Goal: Find specific page/section: Locate a particular part of the current website

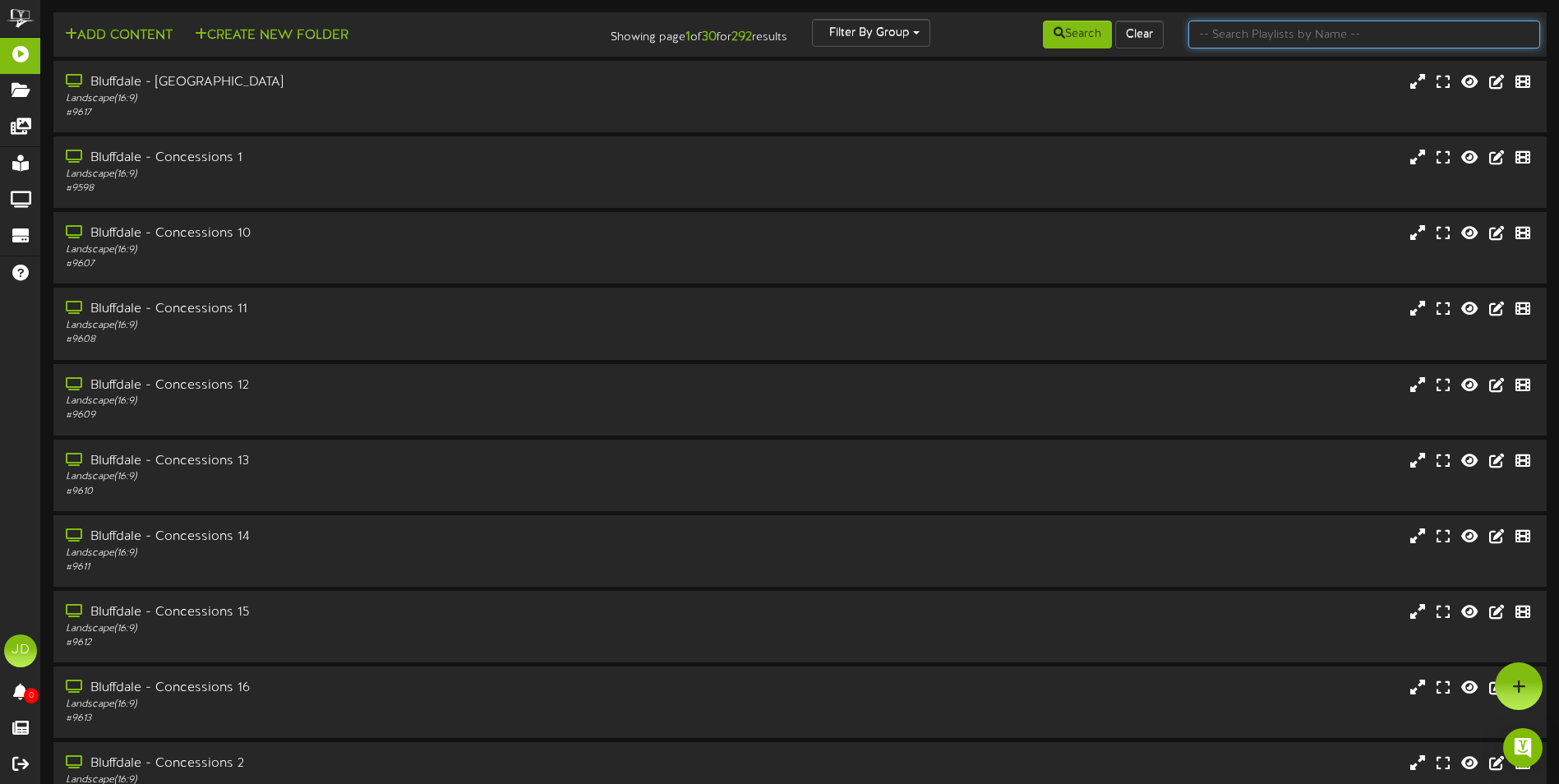
click at [1218, 39] on input "text" at bounding box center [1365, 34] width 352 height 28
type input "surprise"
click at [1065, 35] on button "Search" at bounding box center [1078, 34] width 69 height 28
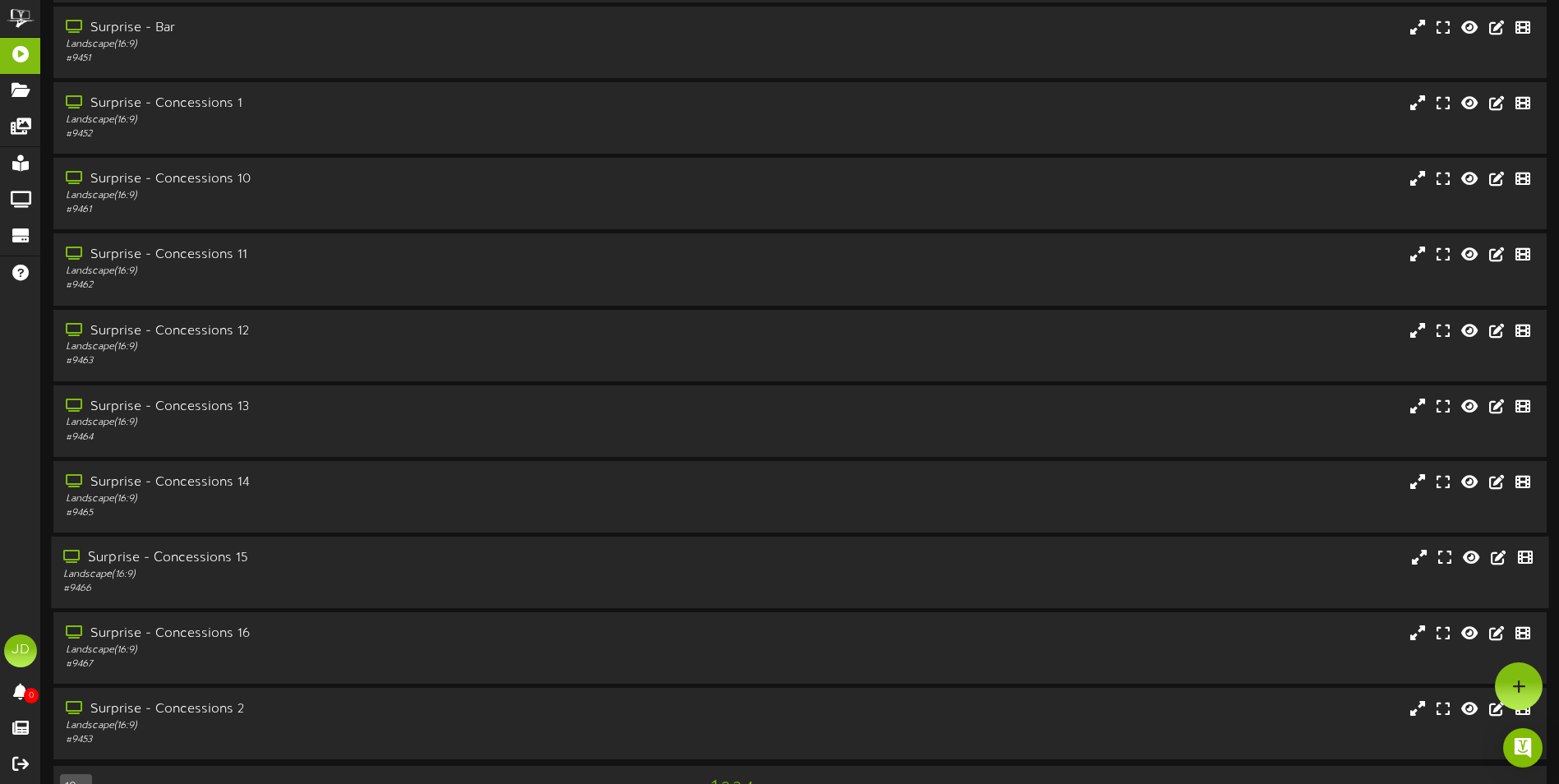
scroll to position [98, 0]
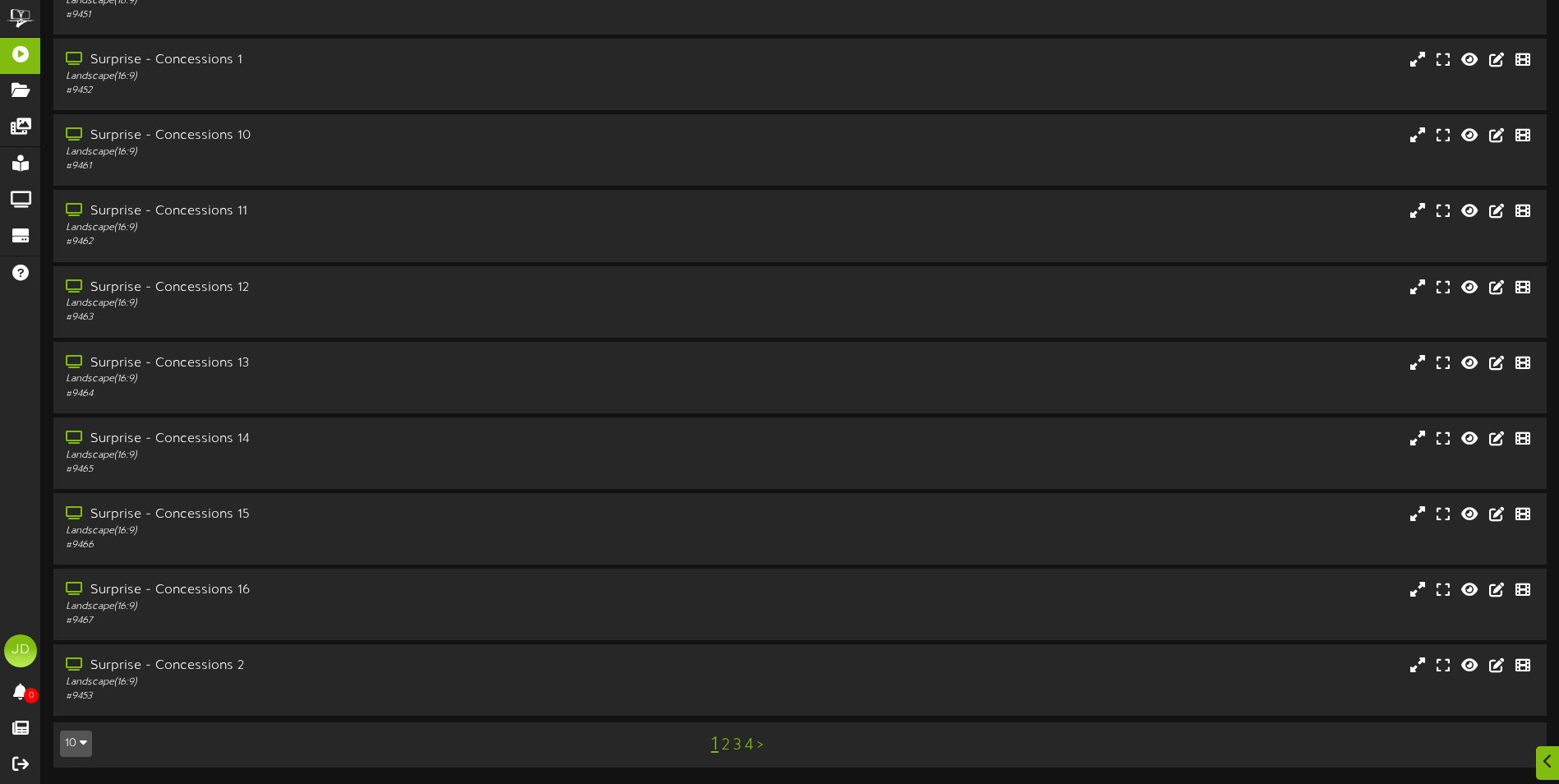
click at [741, 748] on div "1 2 3 4 >" at bounding box center [736, 744] width 376 height 31
click at [737, 748] on link "3" at bounding box center [737, 745] width 9 height 18
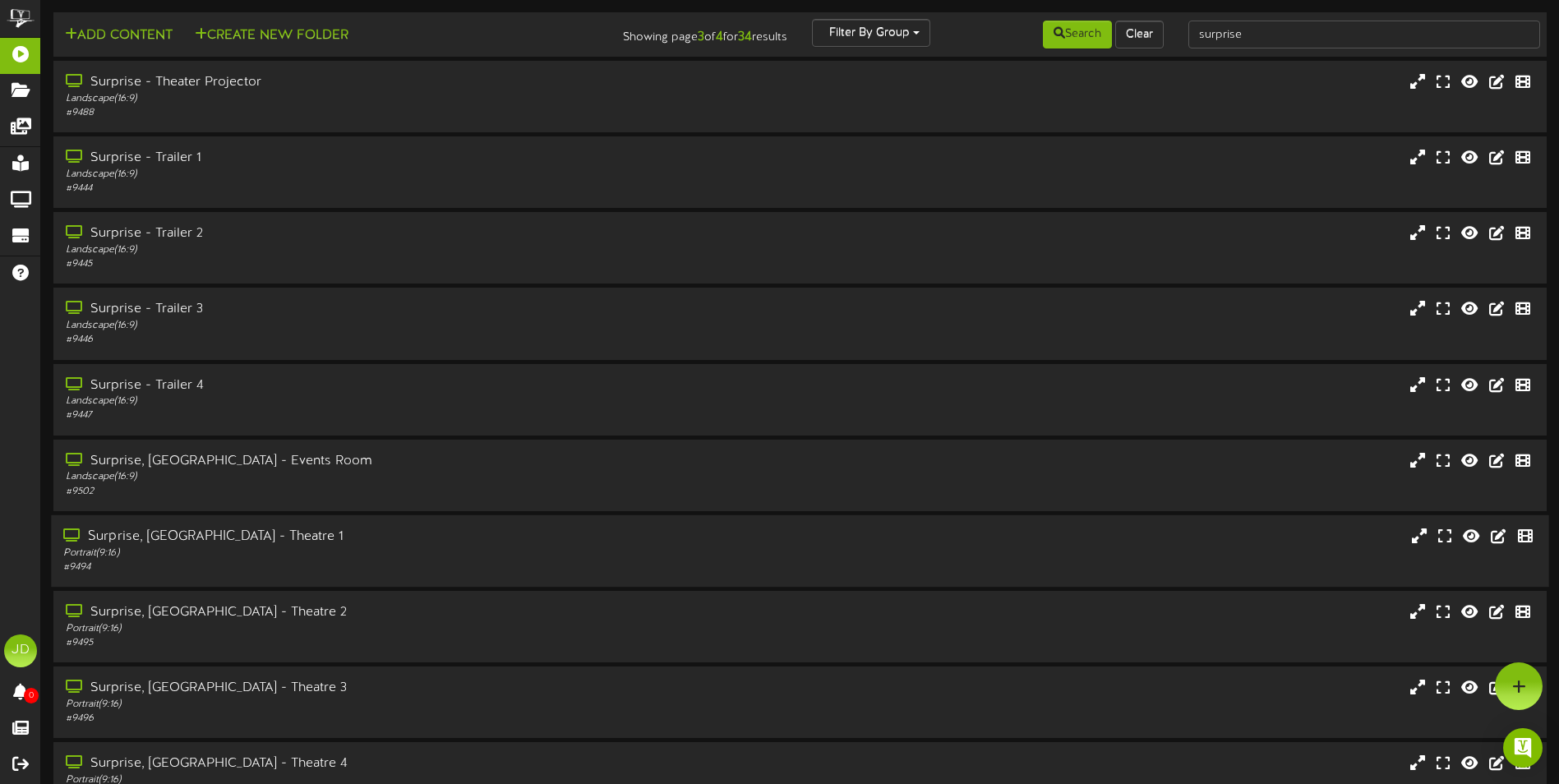
click at [442, 566] on div "# 9494" at bounding box center [363, 567] width 600 height 14
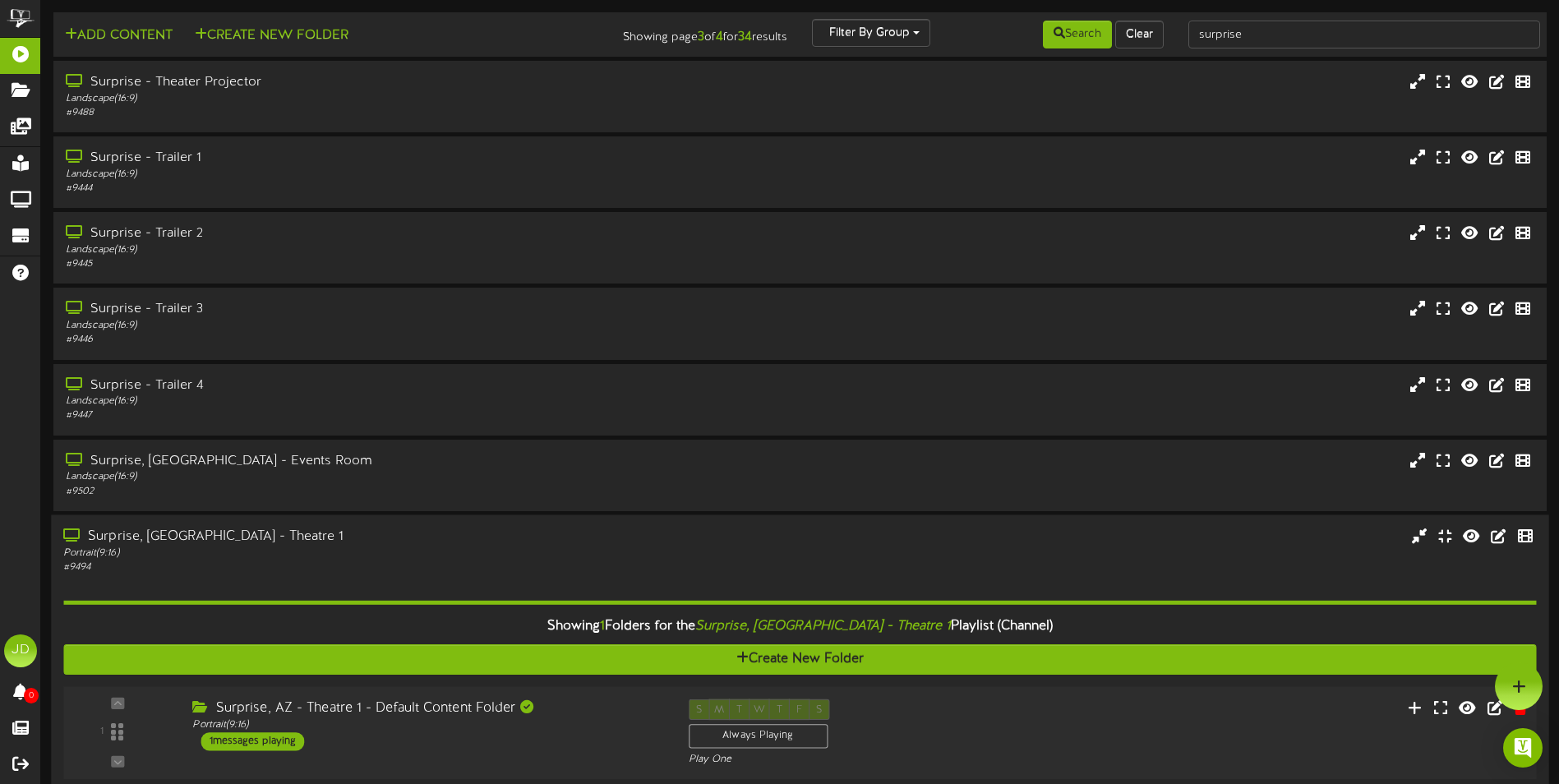
click at [968, 750] on div "S M T W T F S Always Playing Play One" at bounding box center [862, 732] width 372 height 67
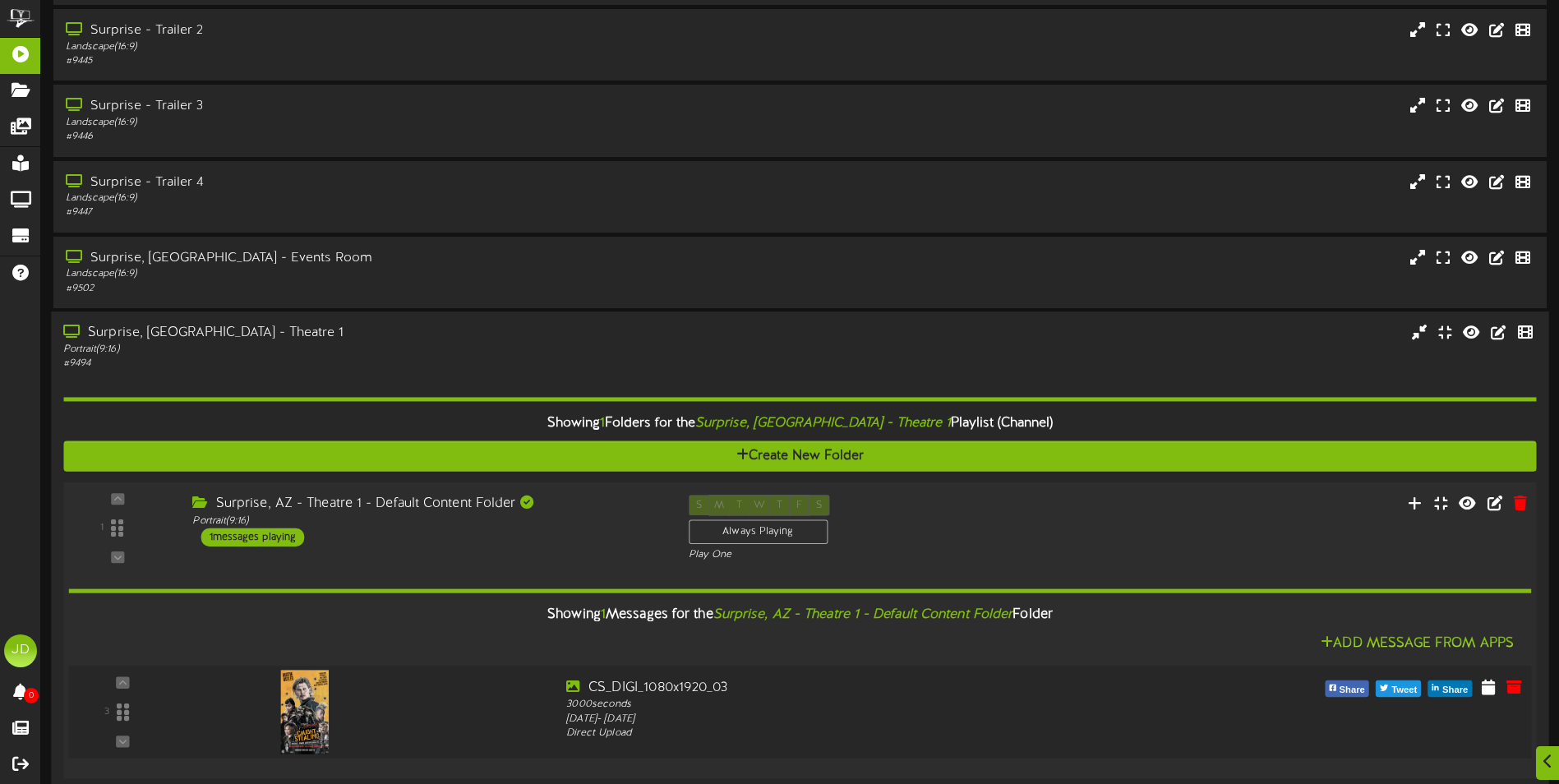
scroll to position [510, 0]
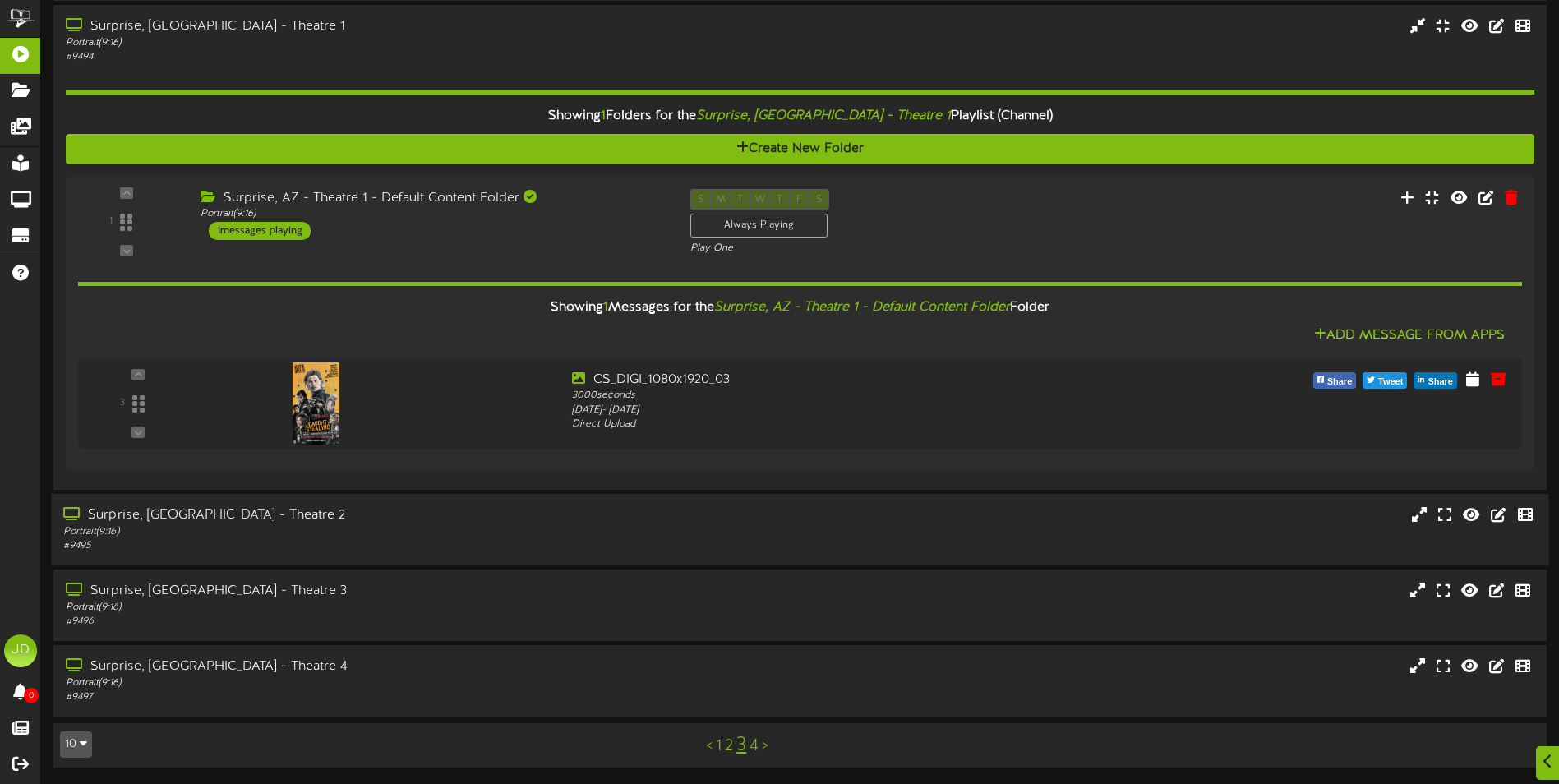
click at [751, 519] on div "Surprise, [GEOGRAPHIC_DATA] - Theatre 2 Portrait ( 9:16 ) # 9495" at bounding box center [800, 528] width 1497 height 47
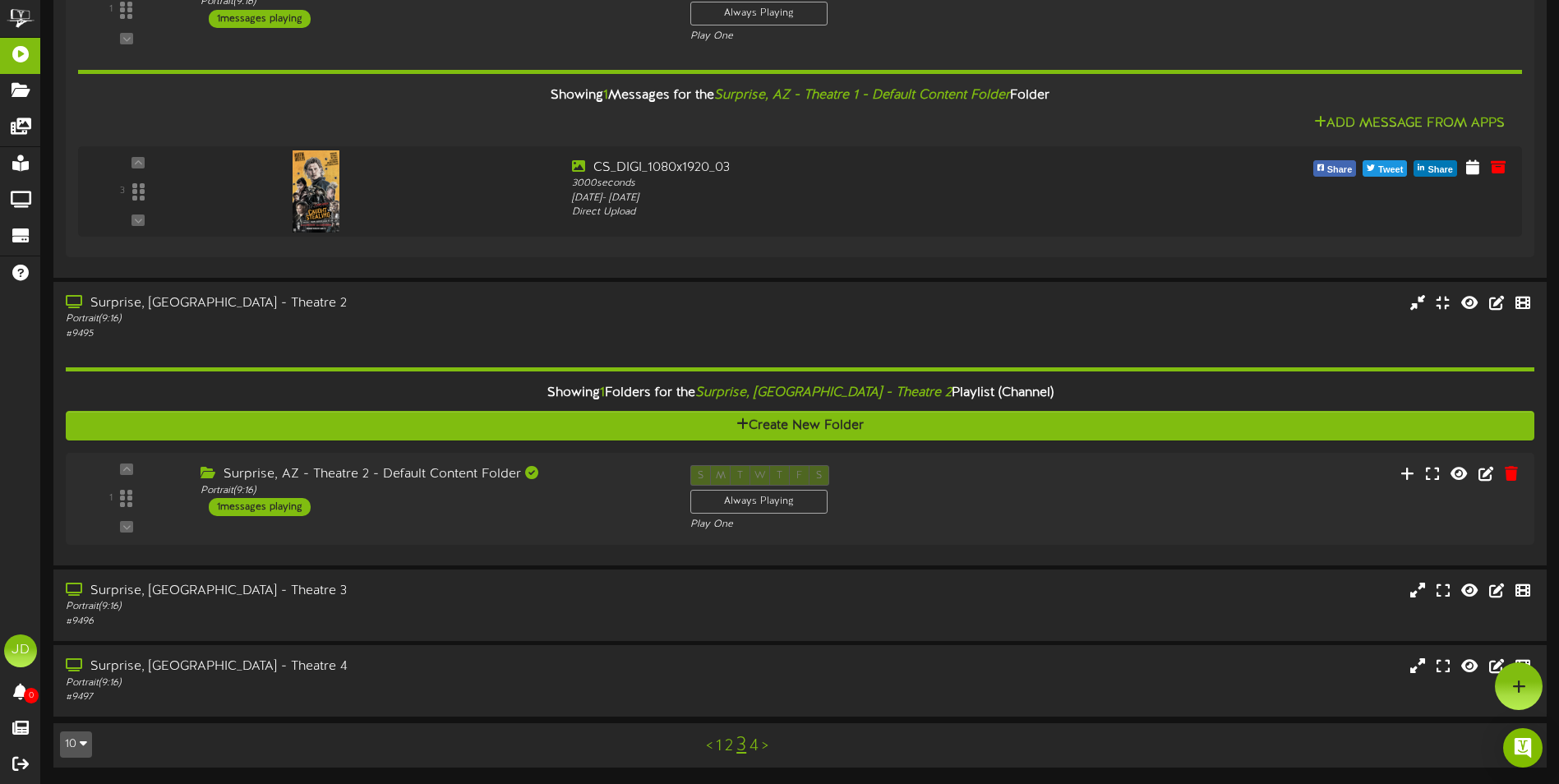
scroll to position [722, 0]
click at [584, 576] on div "Surprise, [GEOGRAPHIC_DATA] - Theatre 3 Portrait ( 9:16 ) # 9496" at bounding box center [800, 604] width 1497 height 71
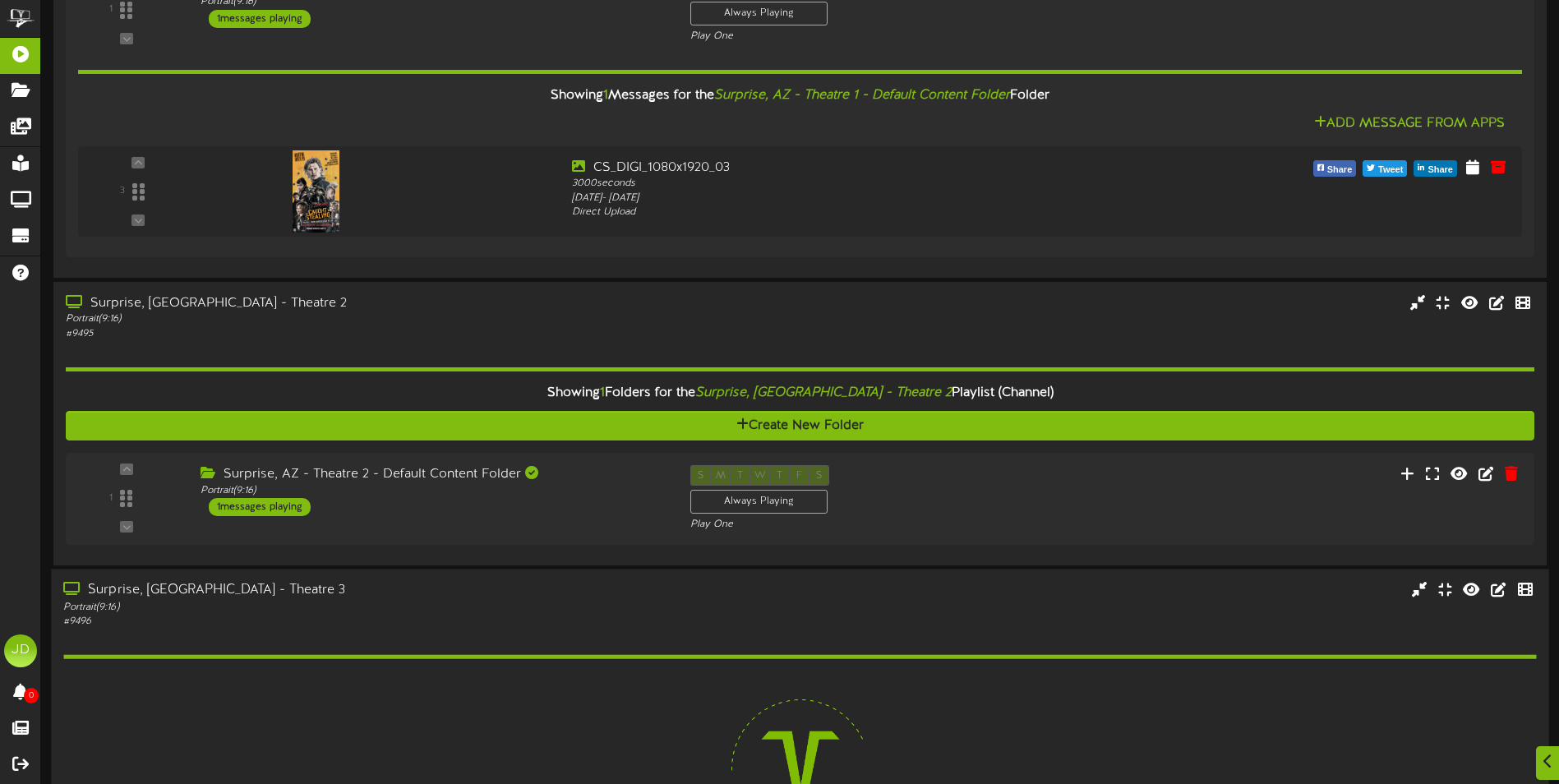
scroll to position [981, 0]
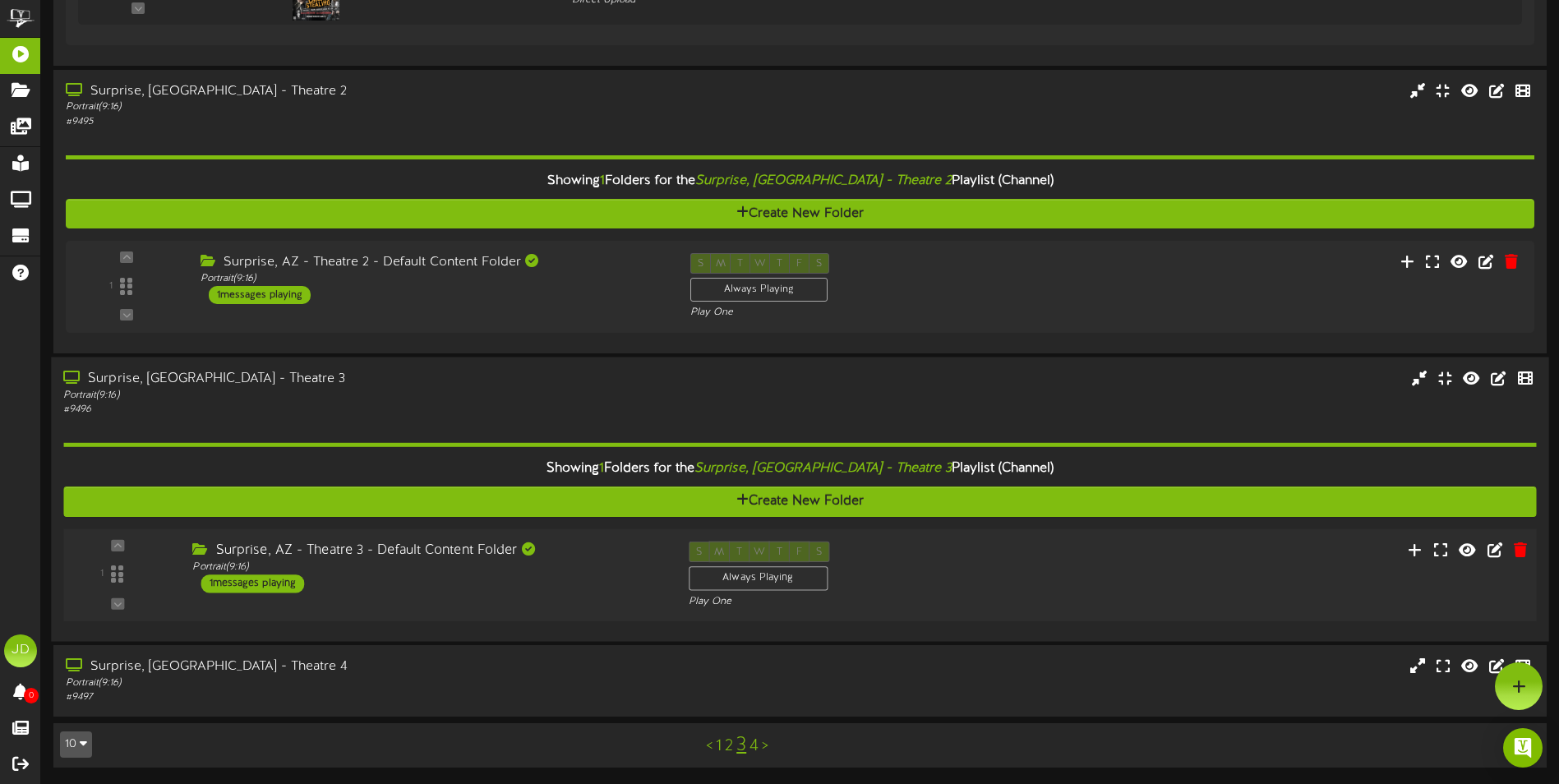
click at [568, 593] on div "Surprise, AZ - Theatre 3 - Default Content Folder Portrait ( 9:16 ) 1 messages …" at bounding box center [427, 567] width 496 height 52
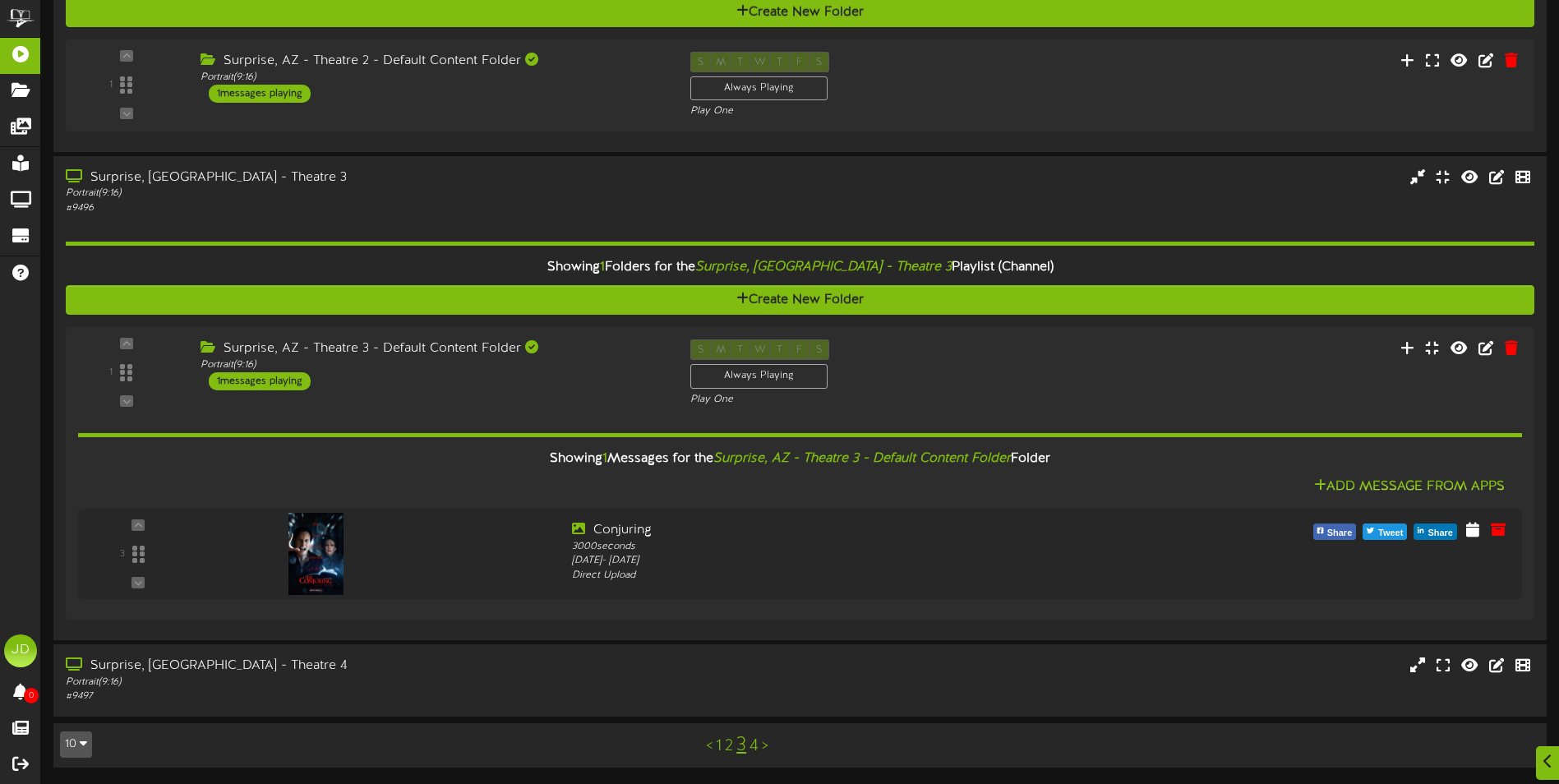
scroll to position [1135, 0]
click at [491, 665] on div "Surprise, [GEOGRAPHIC_DATA] - Theatre 4" at bounding box center [363, 666] width 600 height 19
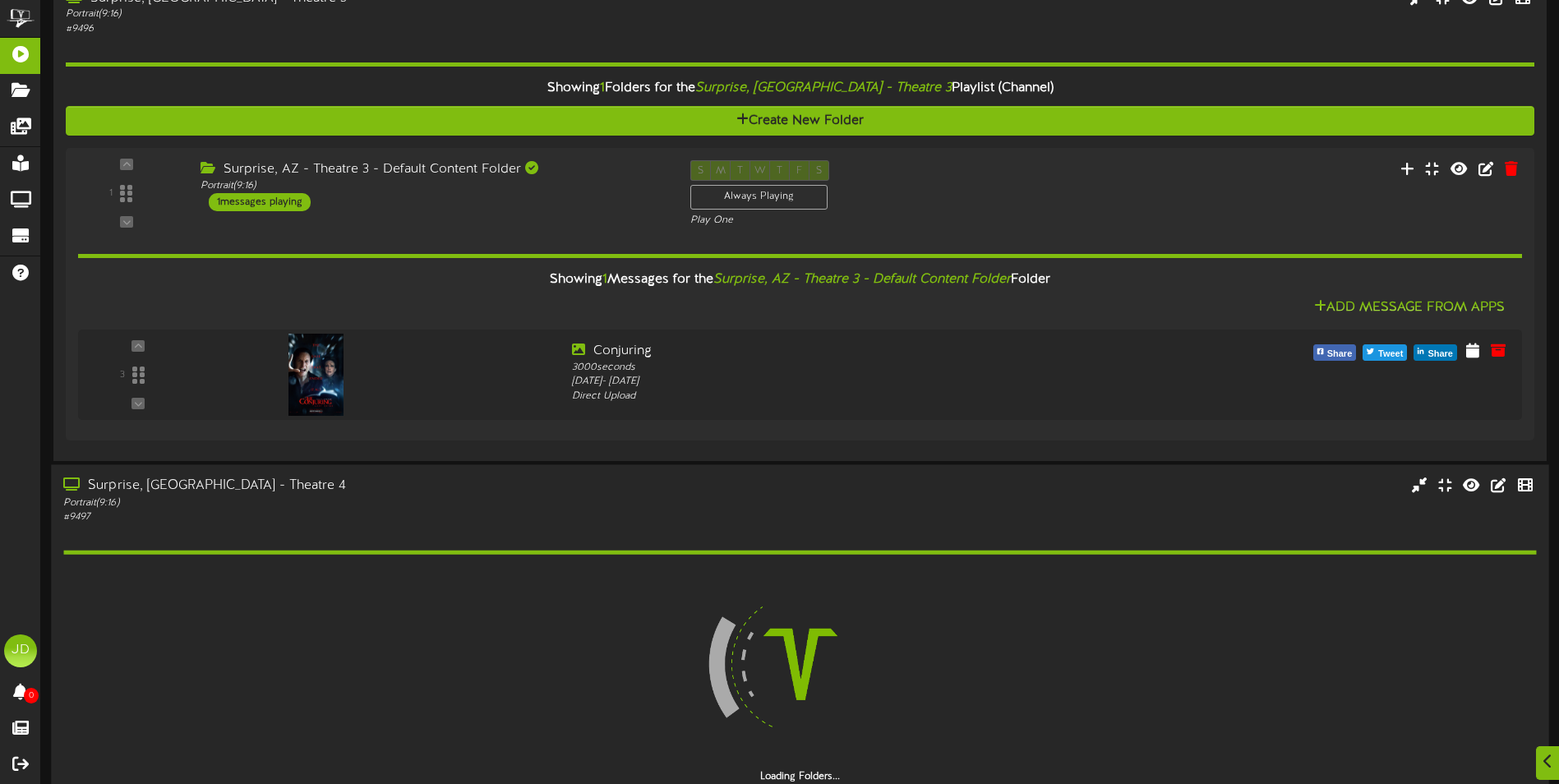
scroll to position [1394, 0]
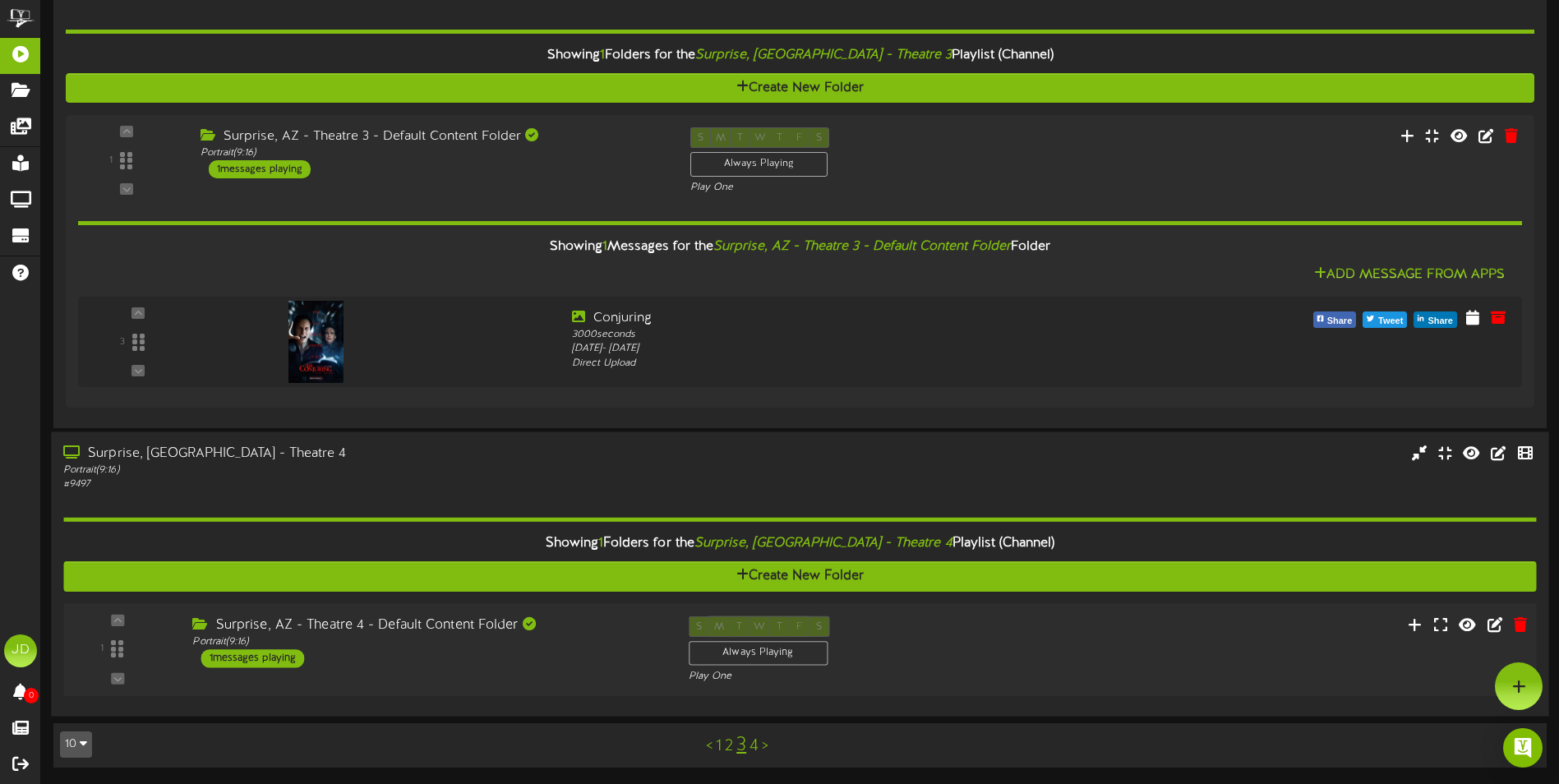
click at [598, 641] on div "Portrait ( 9:16 )" at bounding box center [427, 642] width 471 height 14
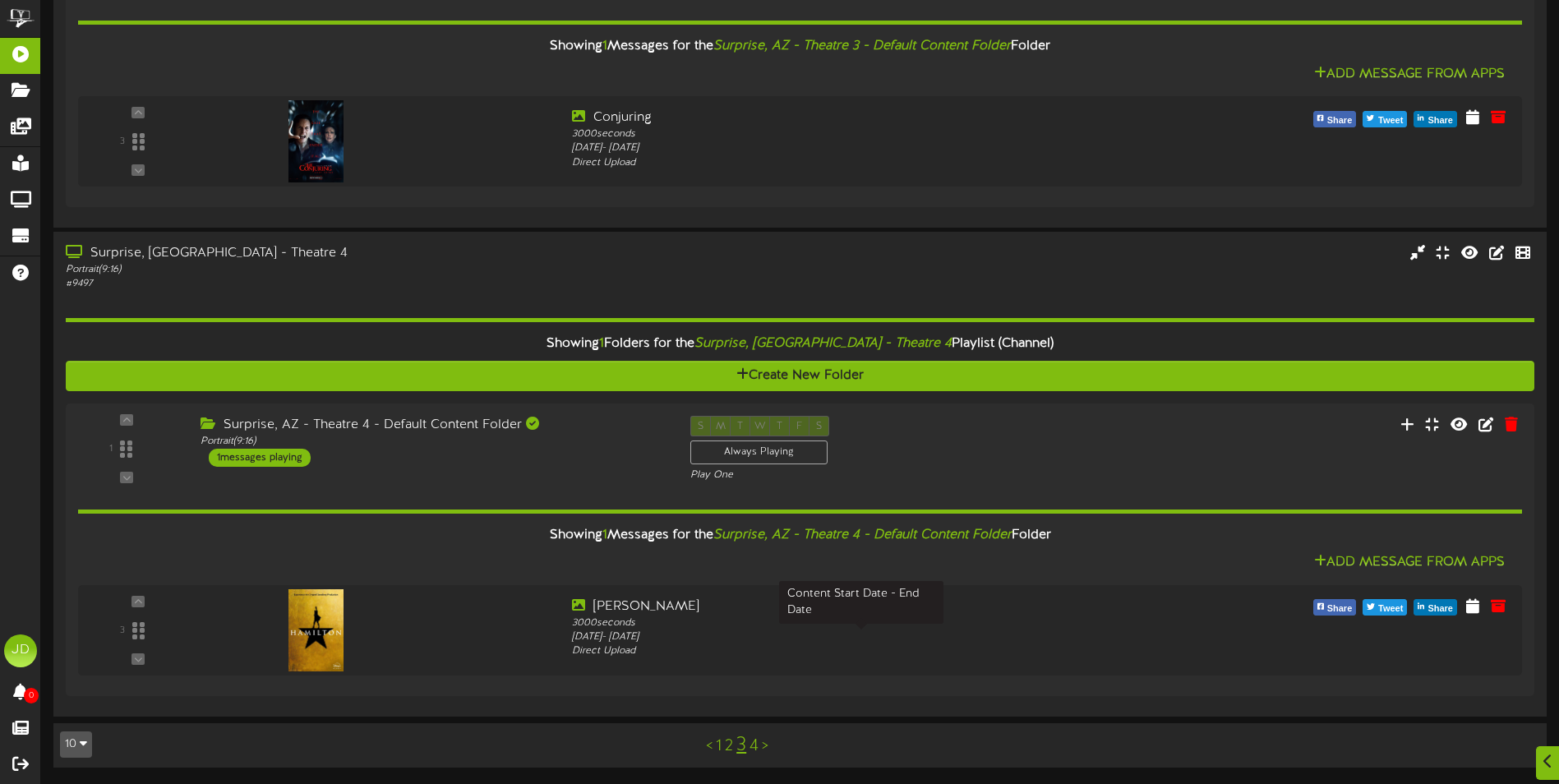
scroll to position [1548, 0]
click at [756, 748] on link "4" at bounding box center [754, 746] width 9 height 18
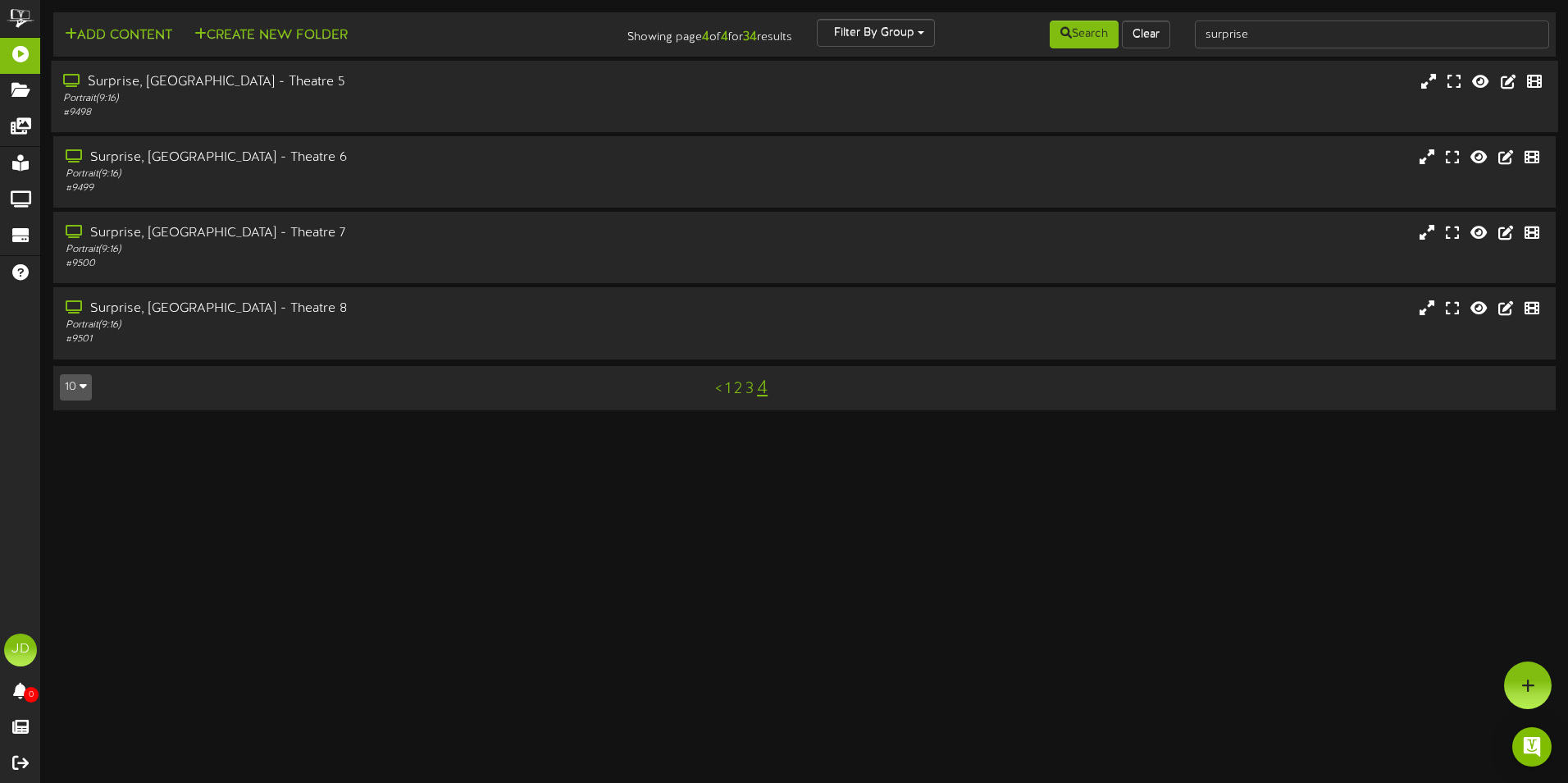
click at [368, 107] on div "# 9498" at bounding box center [365, 112] width 604 height 14
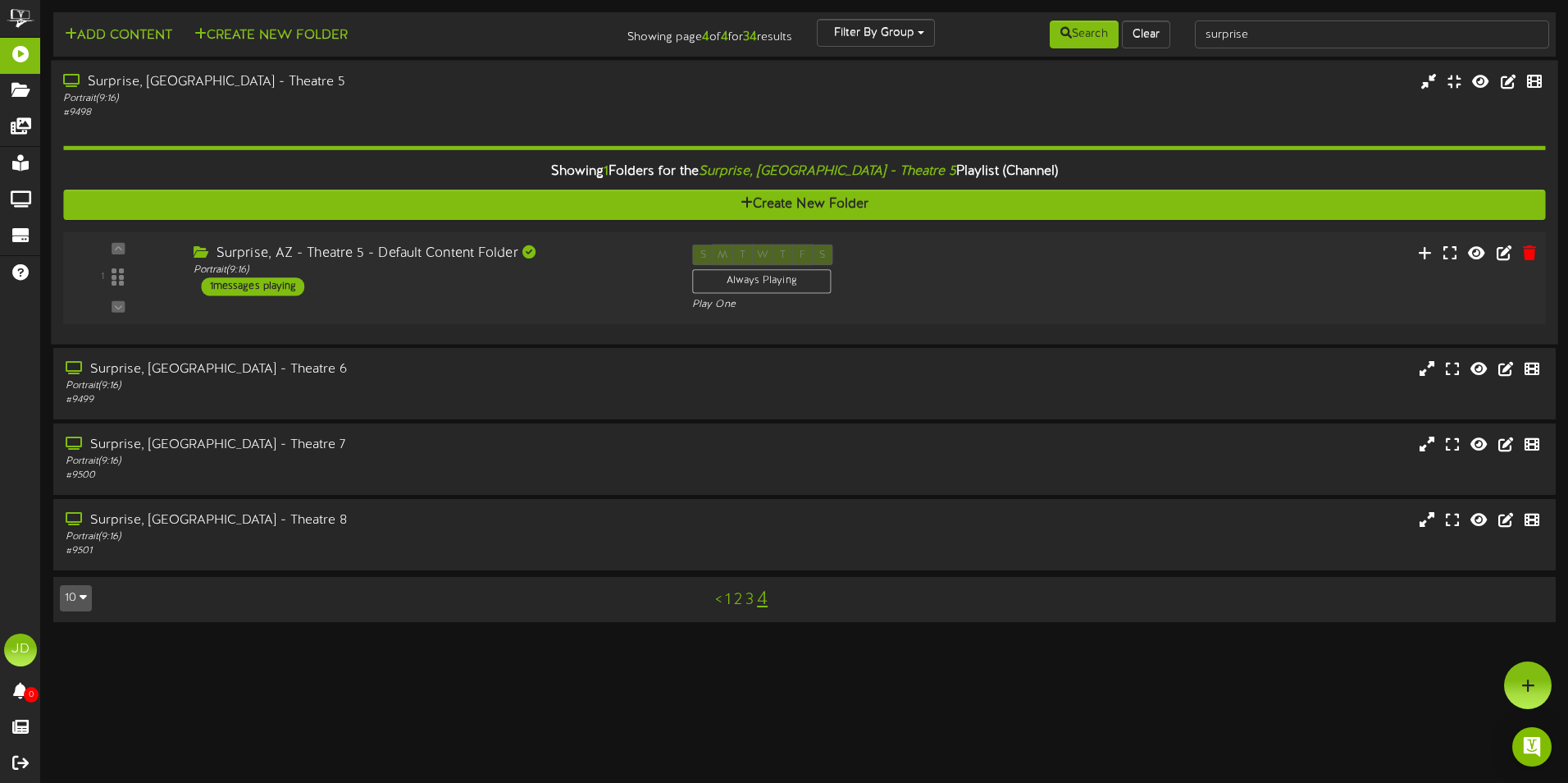
click at [504, 278] on div "Surprise, AZ - Theatre 5 - Default Content Folder Portrait ( 9:16 ) 1 messages …" at bounding box center [429, 270] width 498 height 52
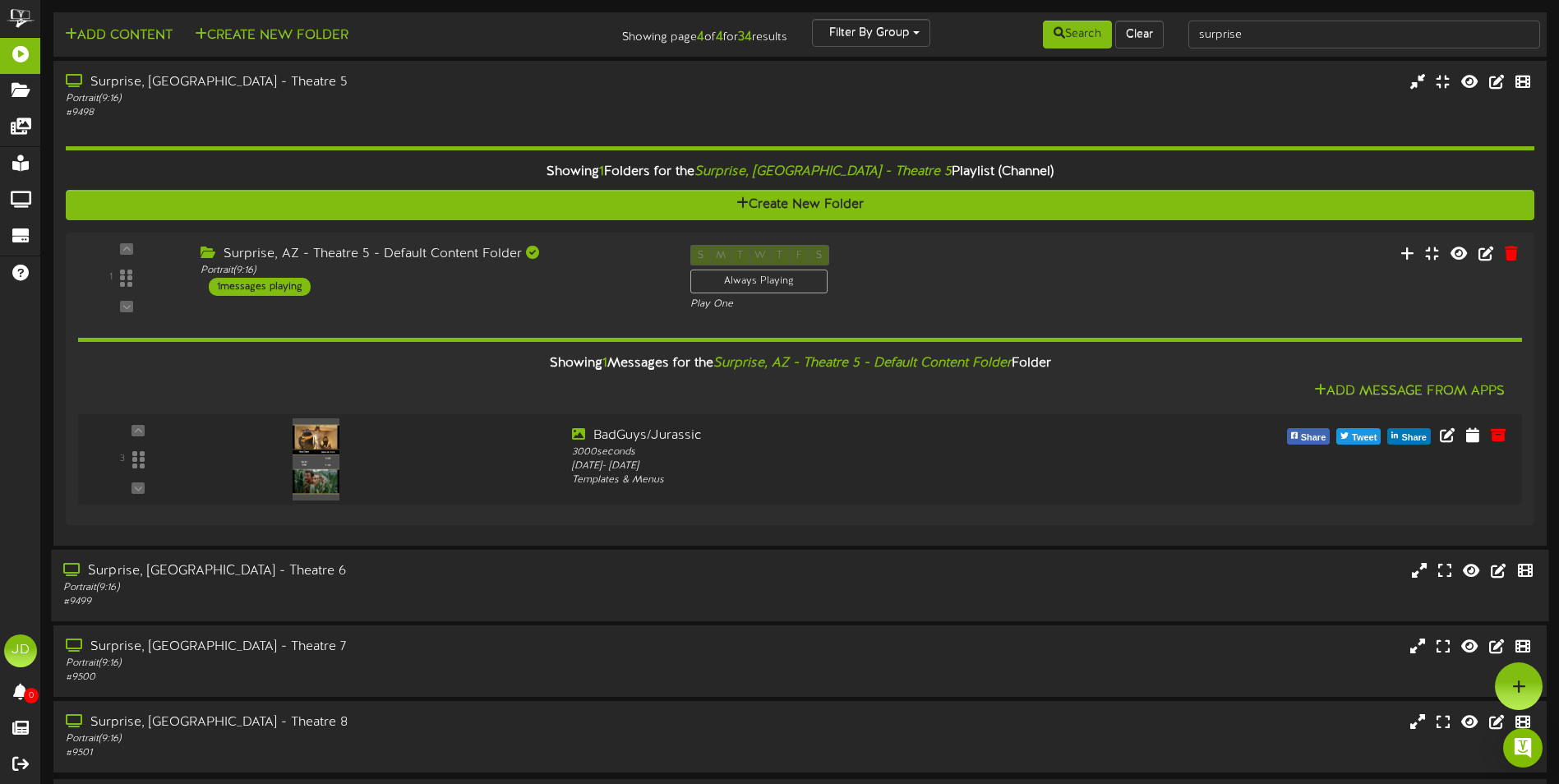
click at [463, 572] on div "Surprise, [GEOGRAPHIC_DATA] - Theatre 6" at bounding box center [363, 571] width 600 height 19
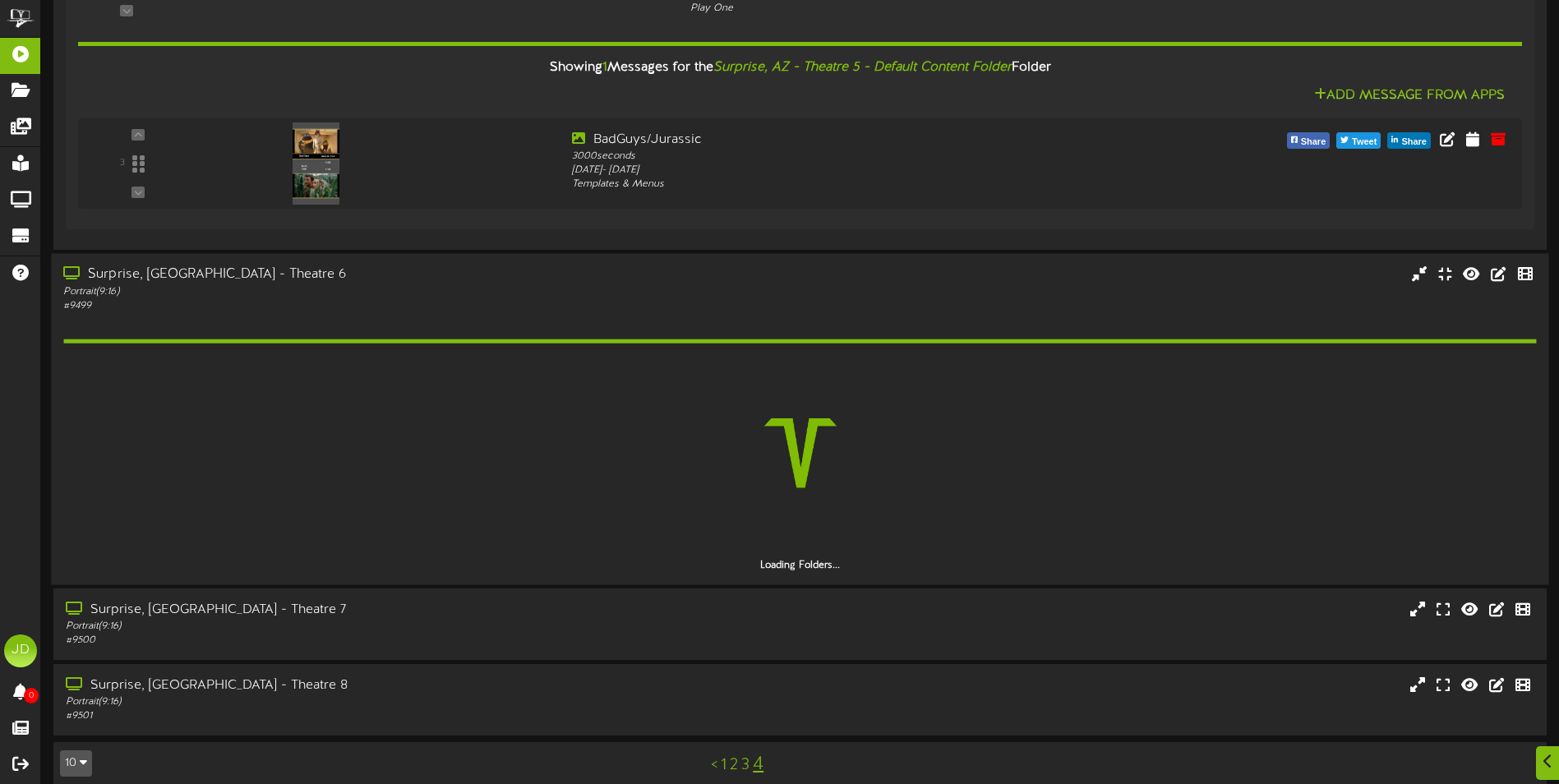
scroll to position [316, 0]
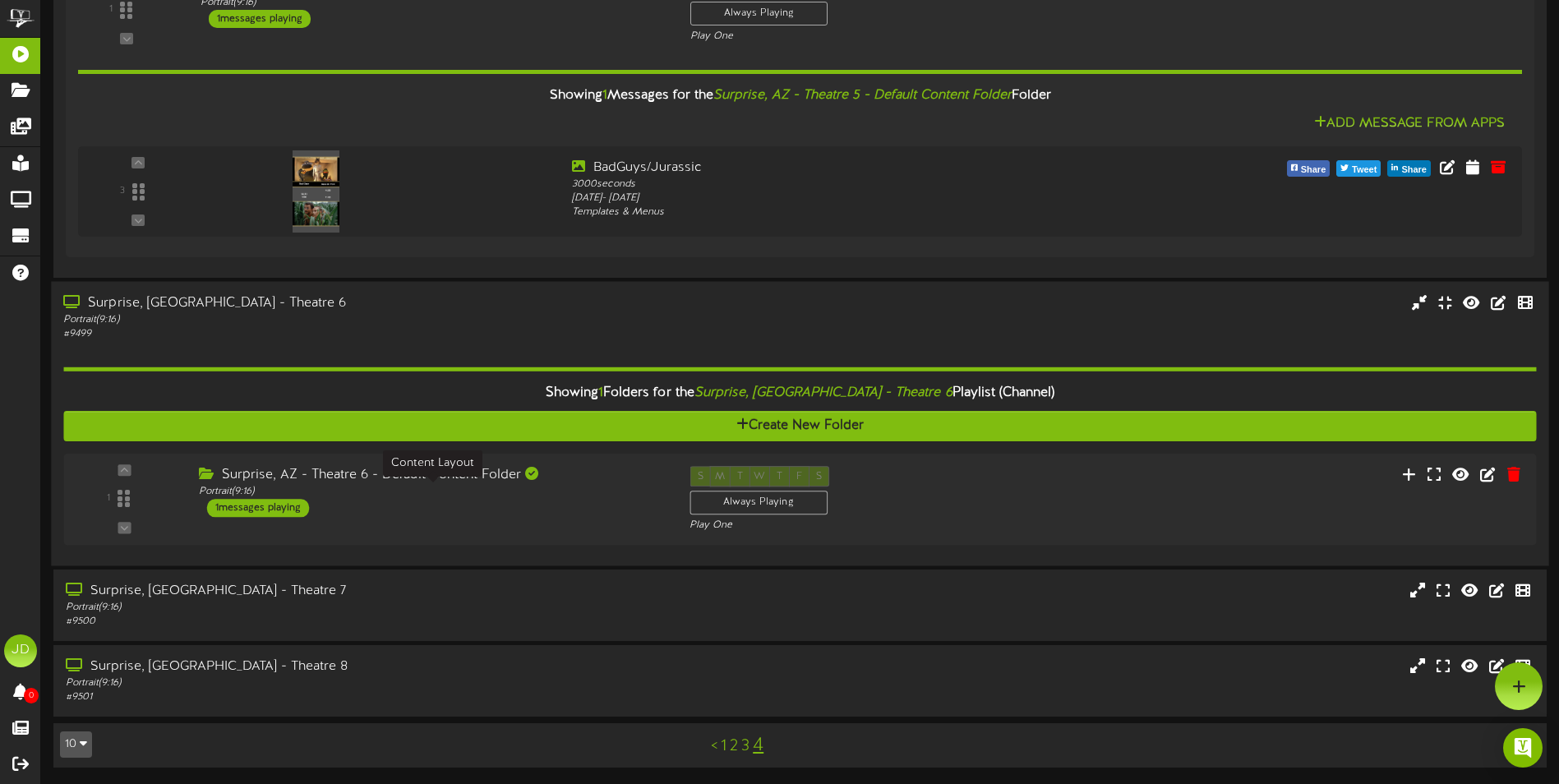
click at [496, 498] on div "Portrait ( 9:16 )" at bounding box center [432, 492] width 466 height 14
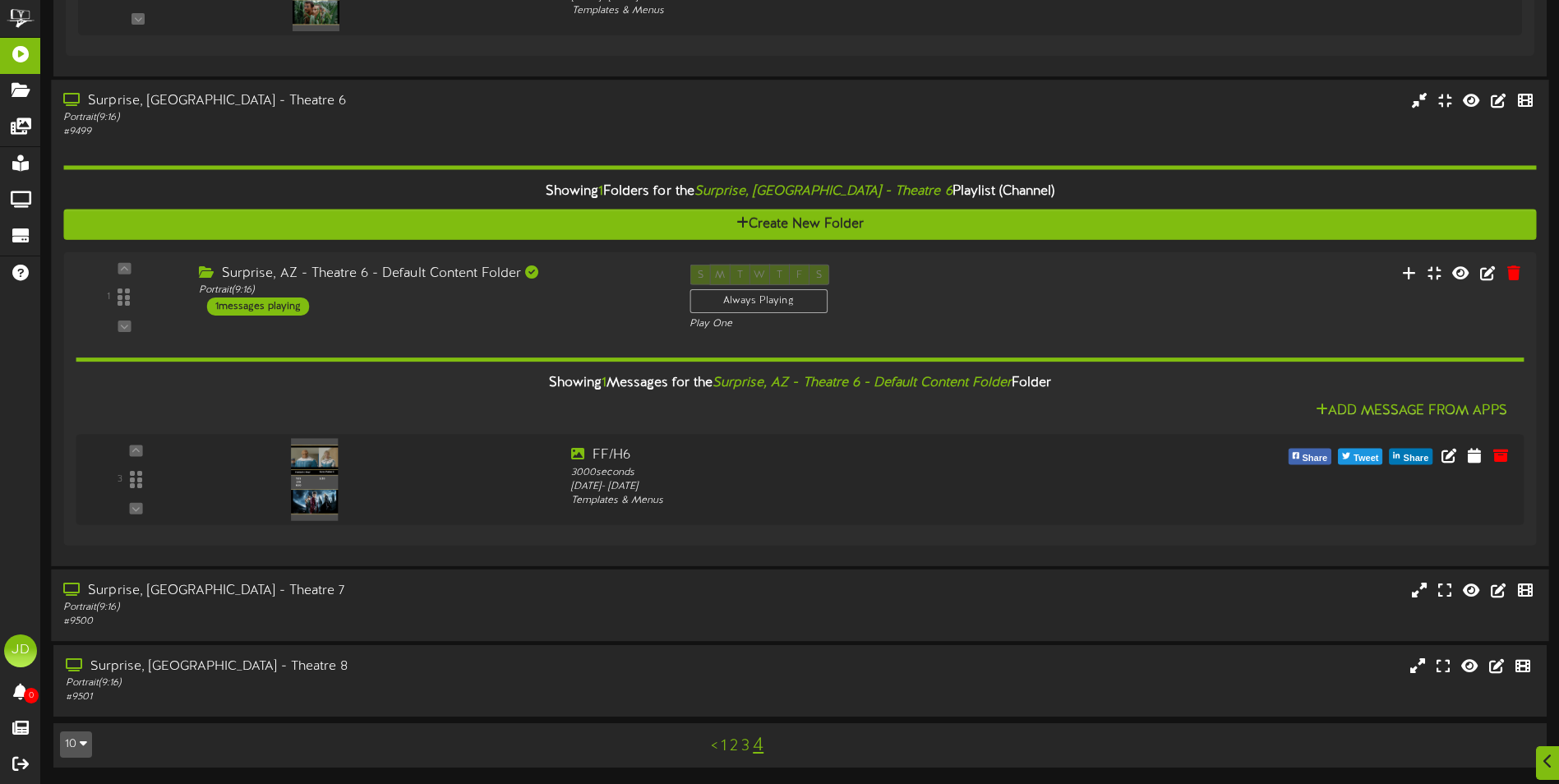
scroll to position [469, 0]
click at [493, 607] on div "Portrait ( 9:16 )" at bounding box center [363, 606] width 600 height 14
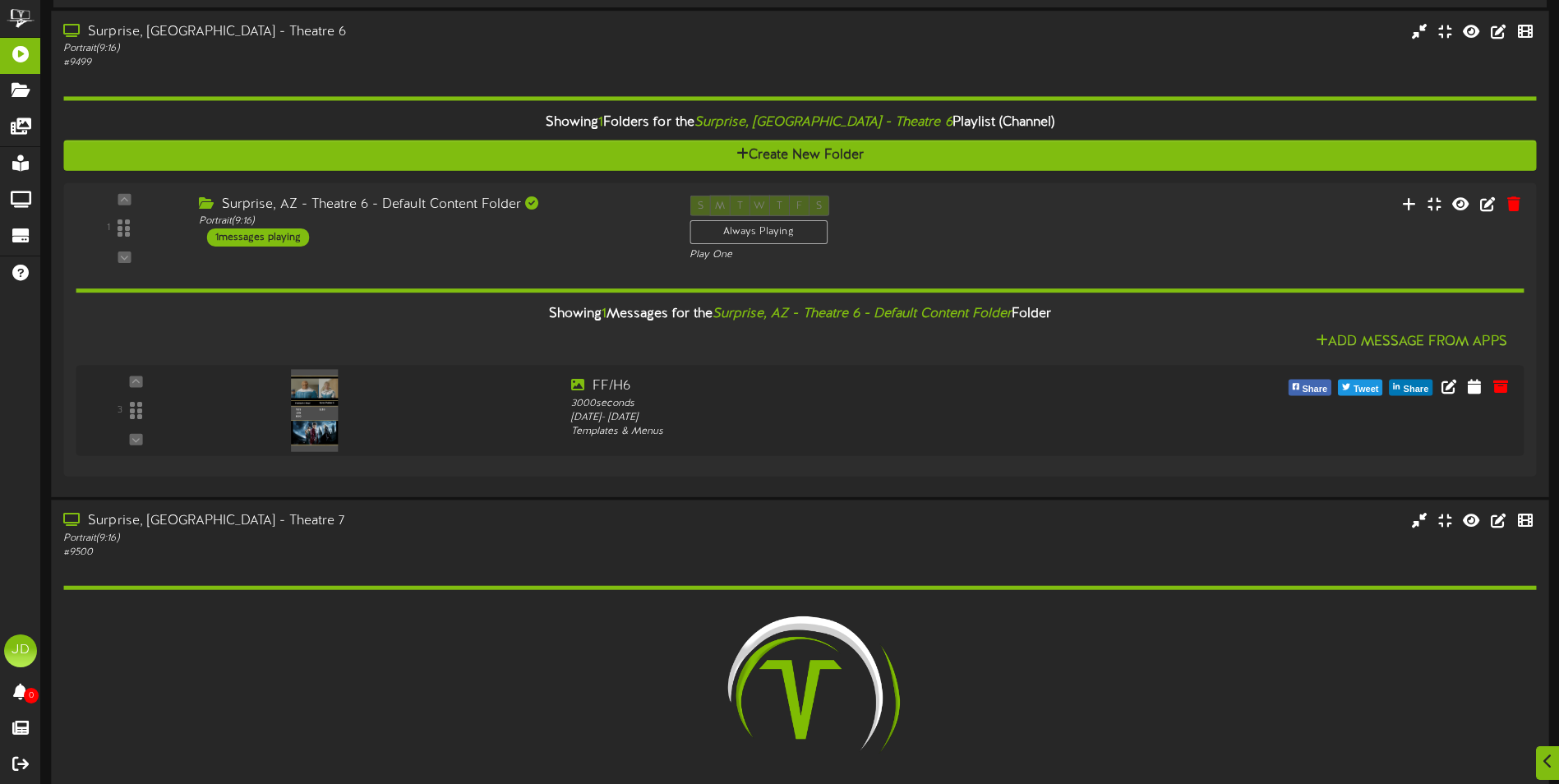
scroll to position [716, 0]
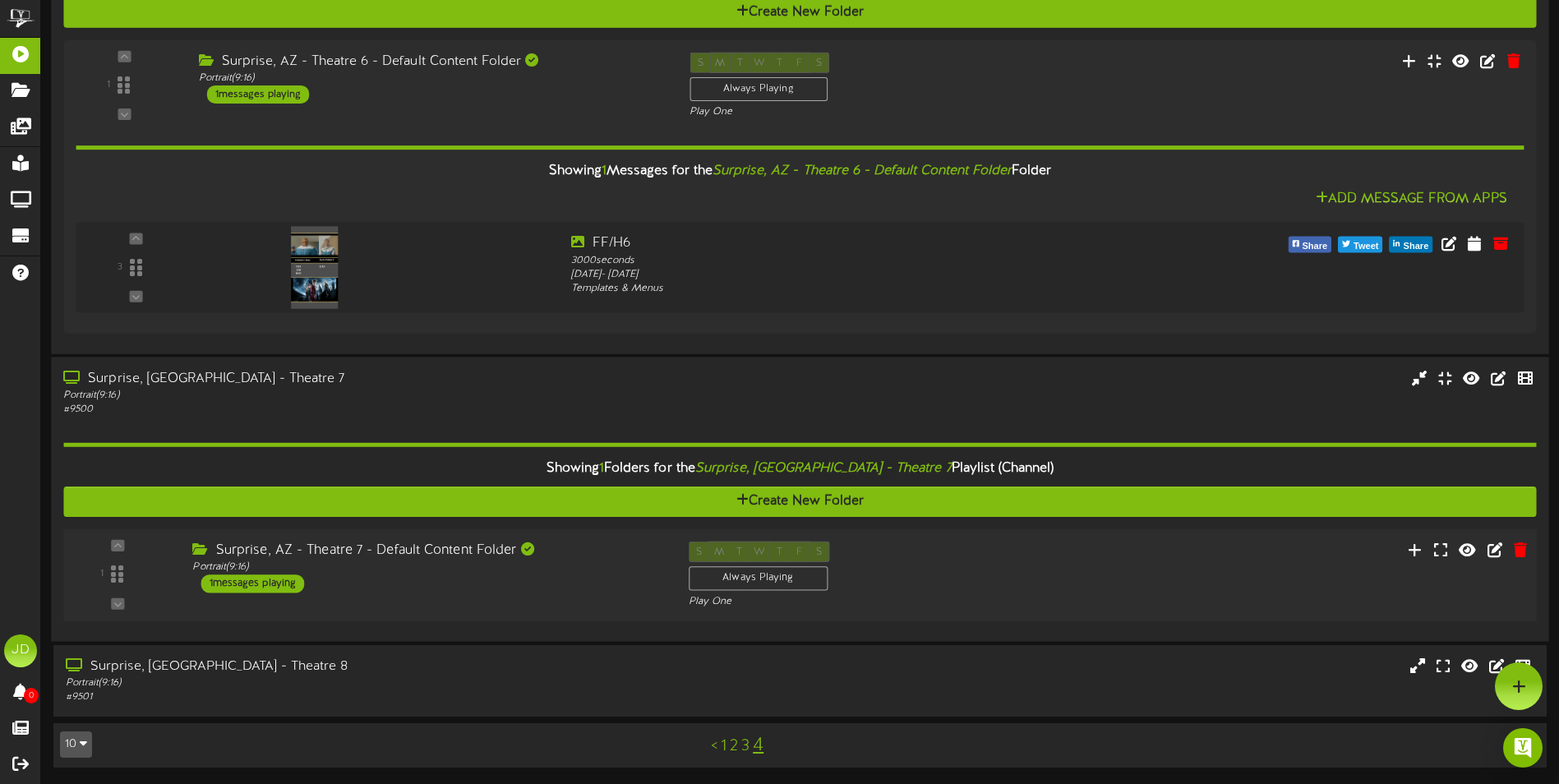
click at [517, 604] on div "1 ( 9:16" at bounding box center [800, 574] width 1488 height 67
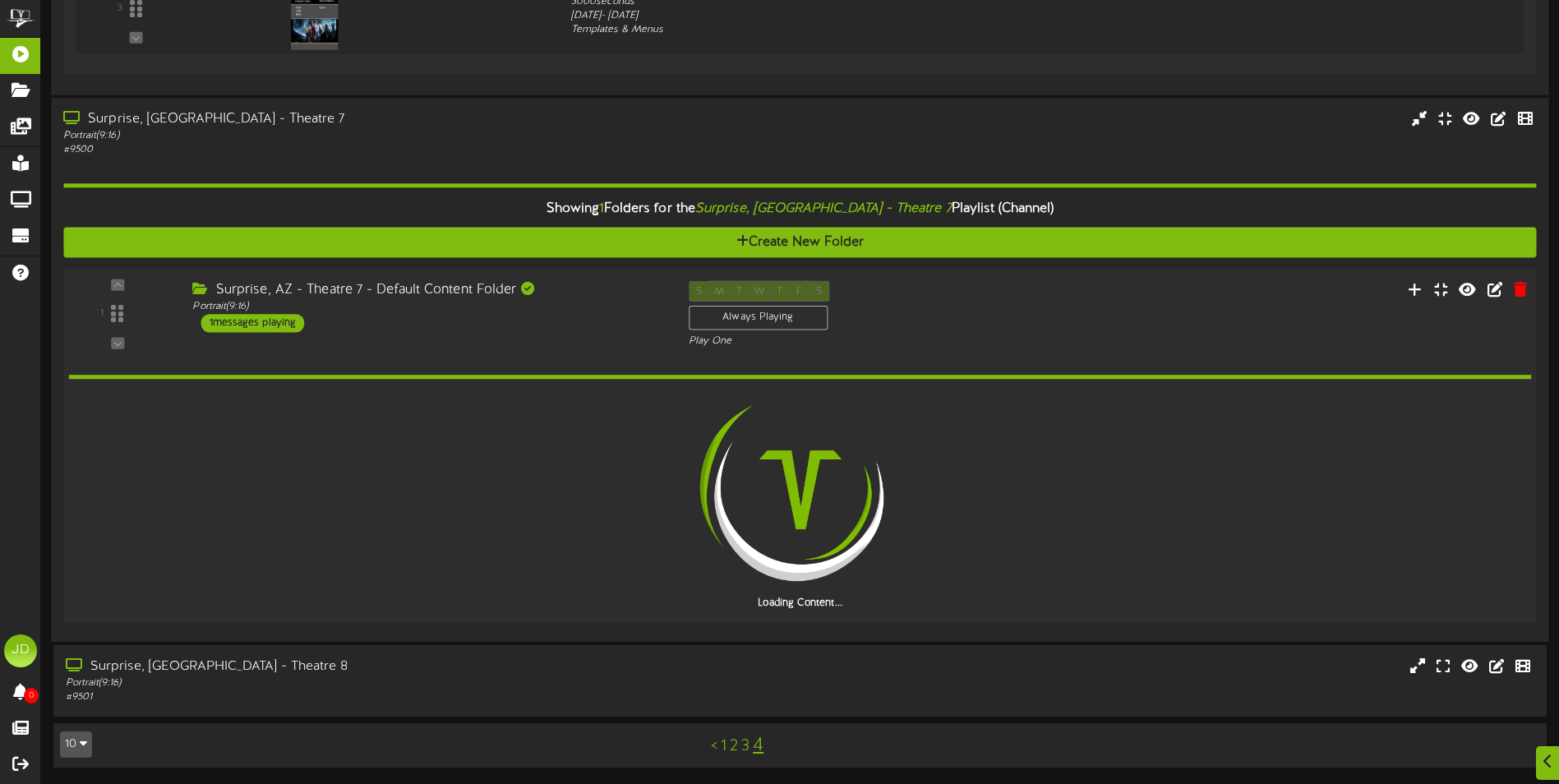
scroll to position [882, 0]
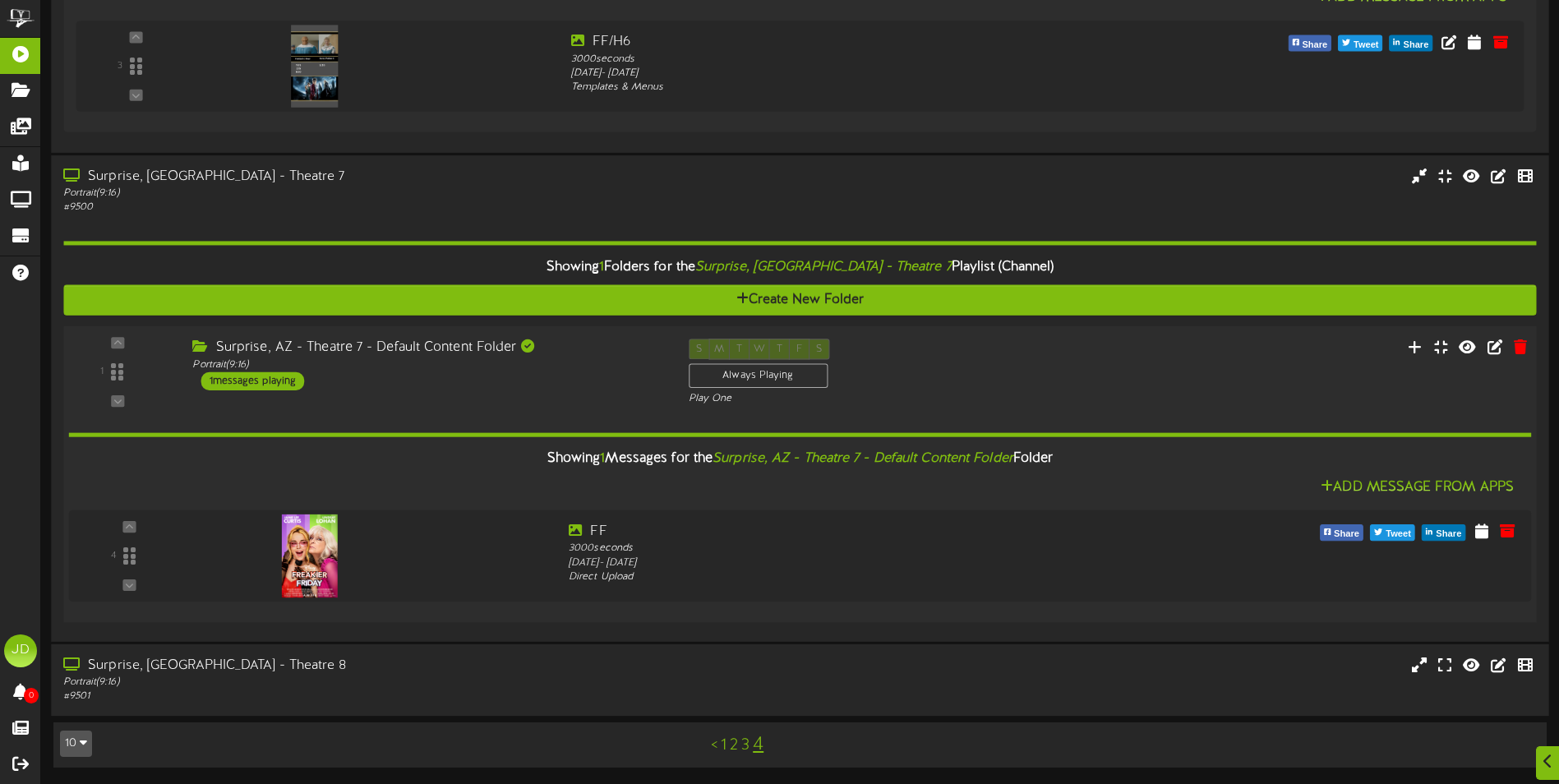
click at [473, 695] on div "# 9501" at bounding box center [363, 695] width 600 height 14
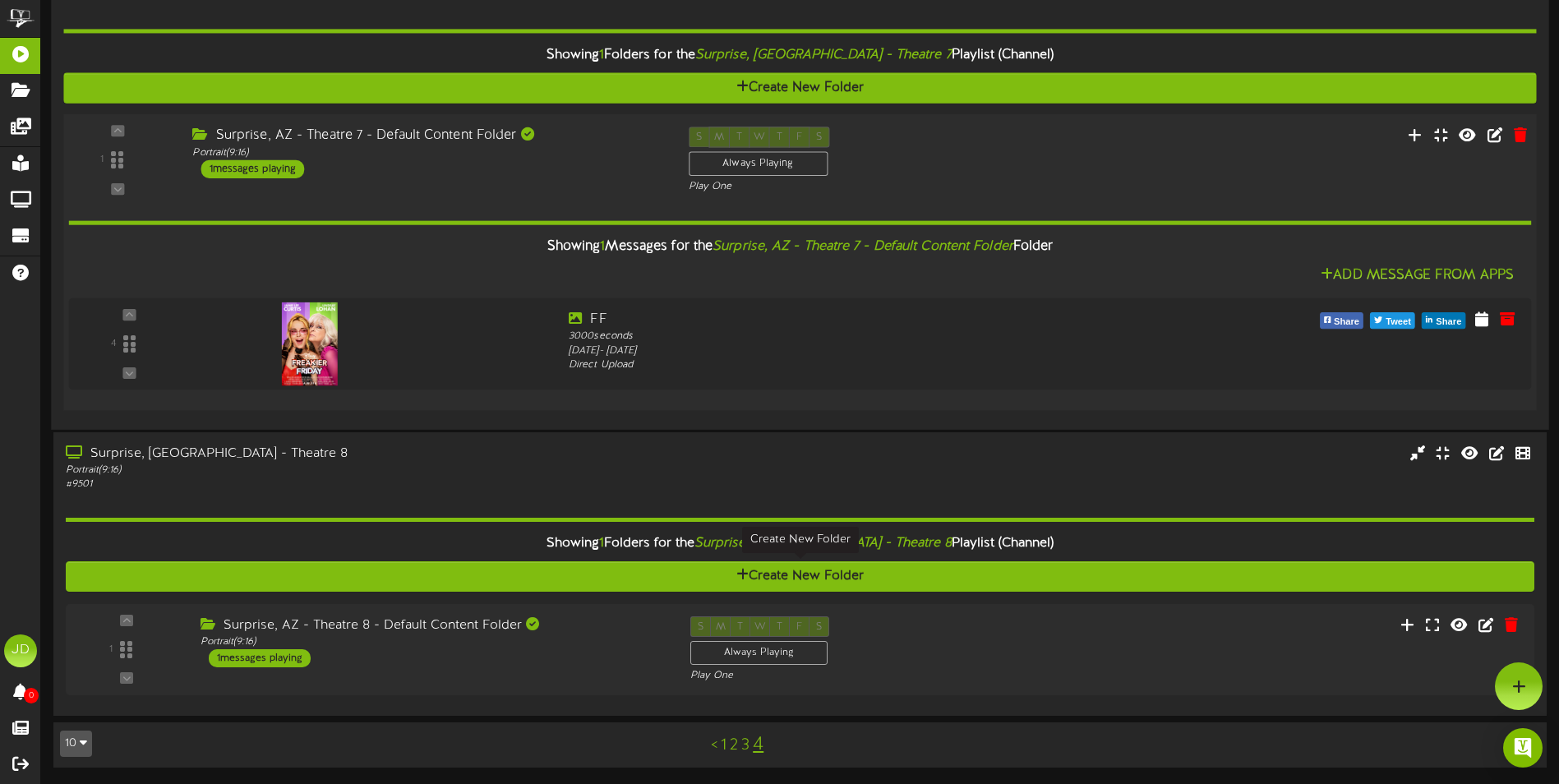
scroll to position [1095, 0]
click at [573, 642] on div "Portrait ( 9:16 )" at bounding box center [427, 642] width 471 height 14
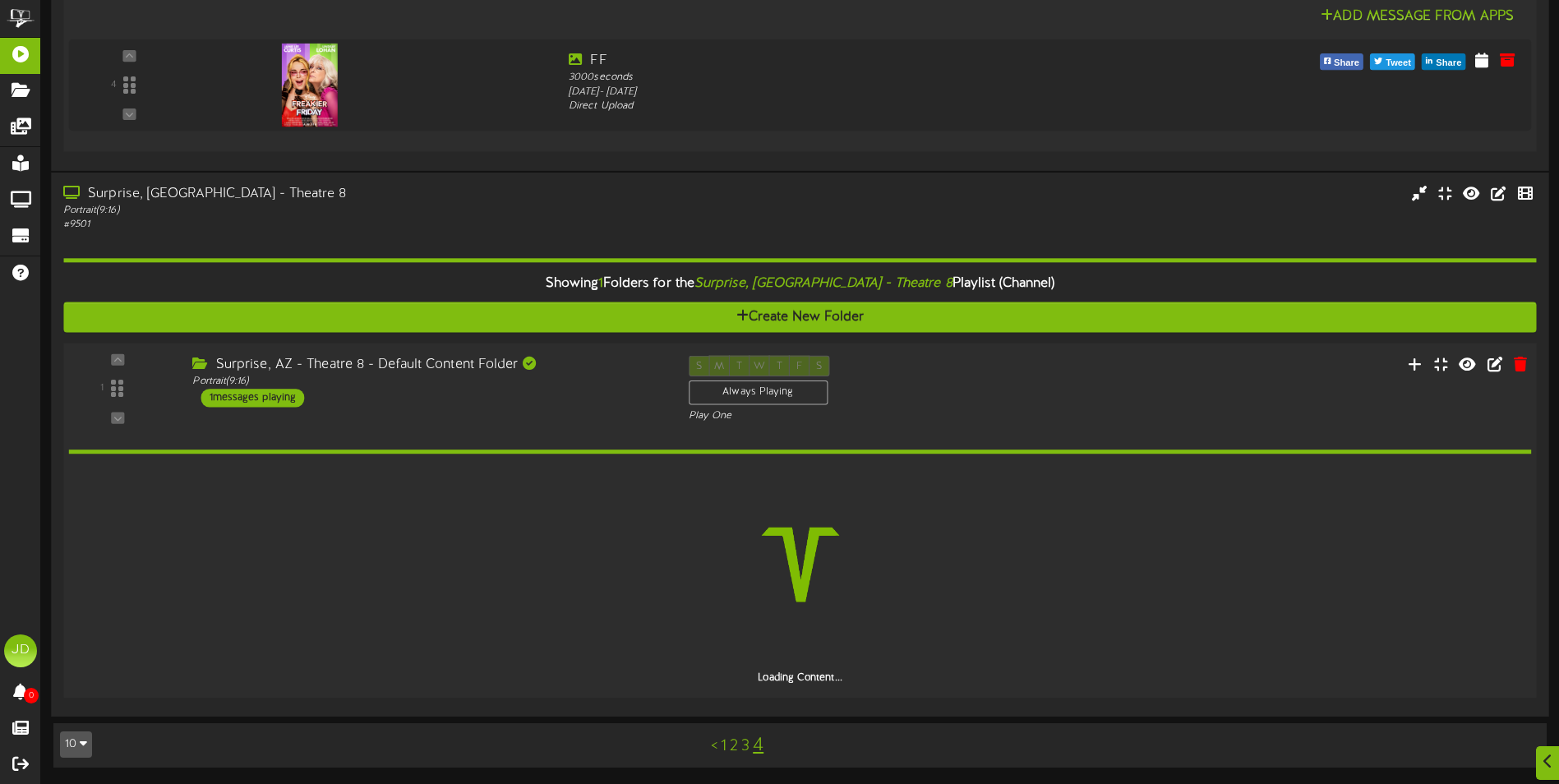
scroll to position [1295, 0]
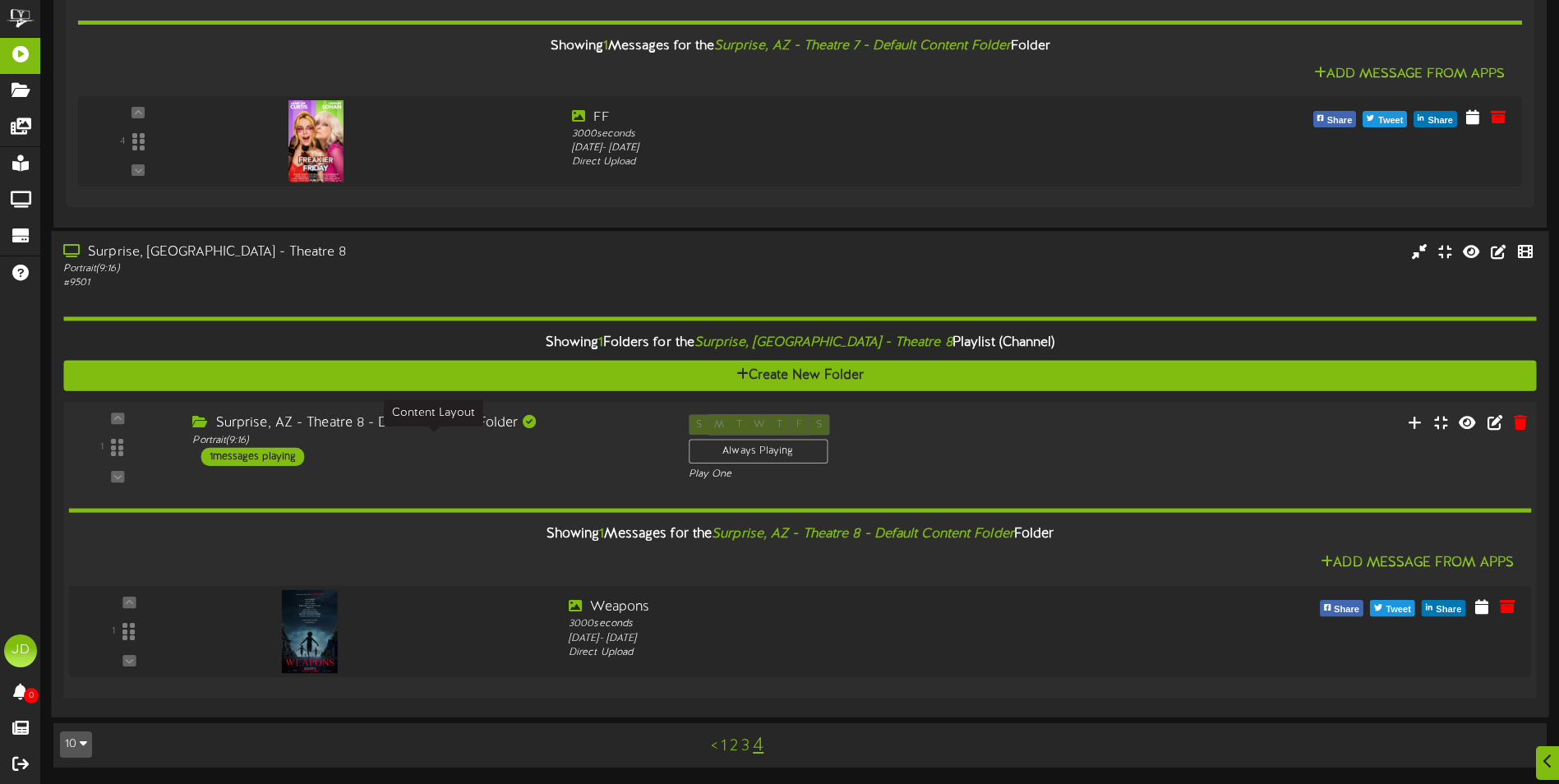
click at [745, 741] on link "3" at bounding box center [745, 746] width 9 height 18
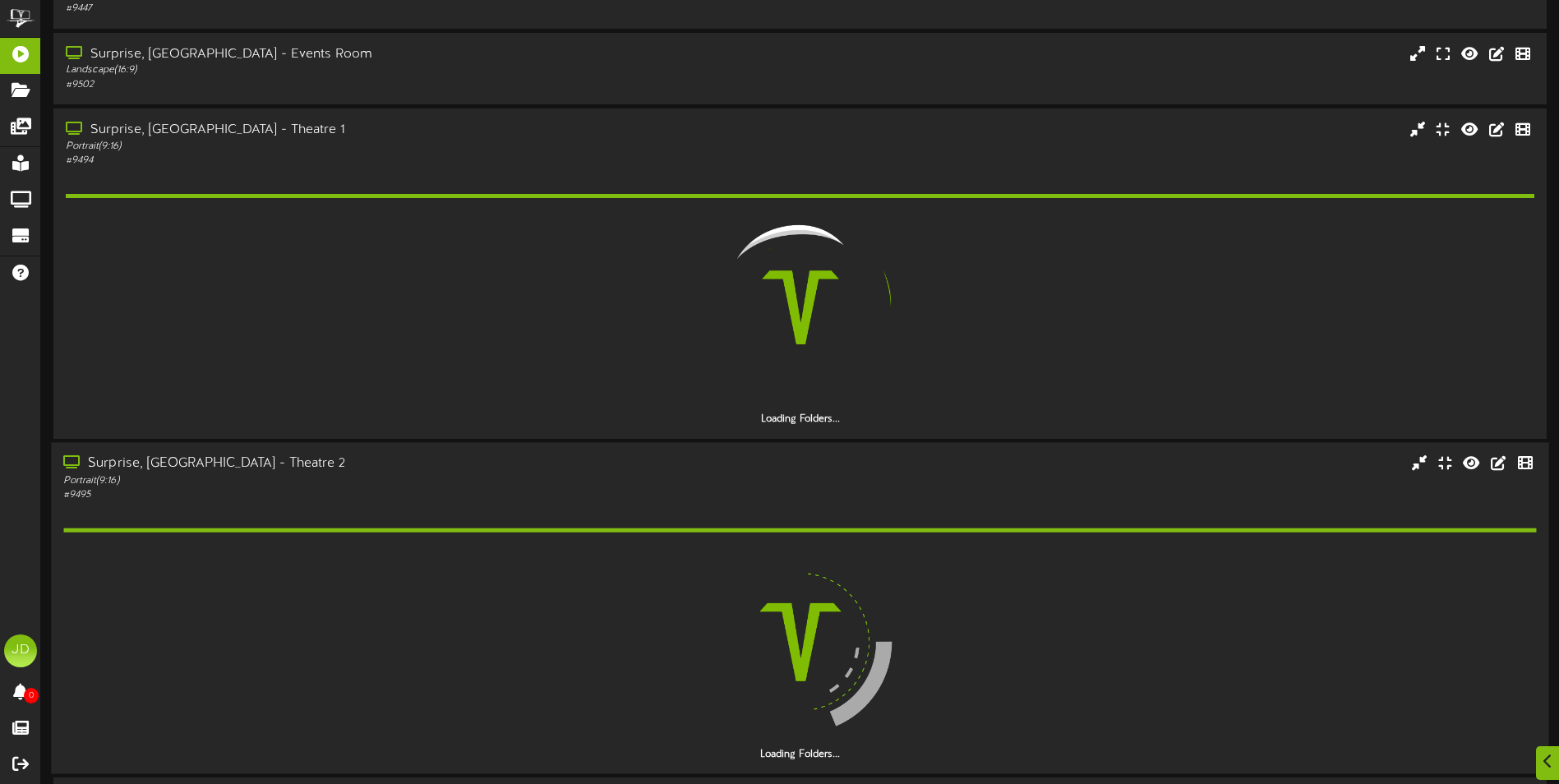
scroll to position [411, 0]
